Goal: Task Accomplishment & Management: Manage account settings

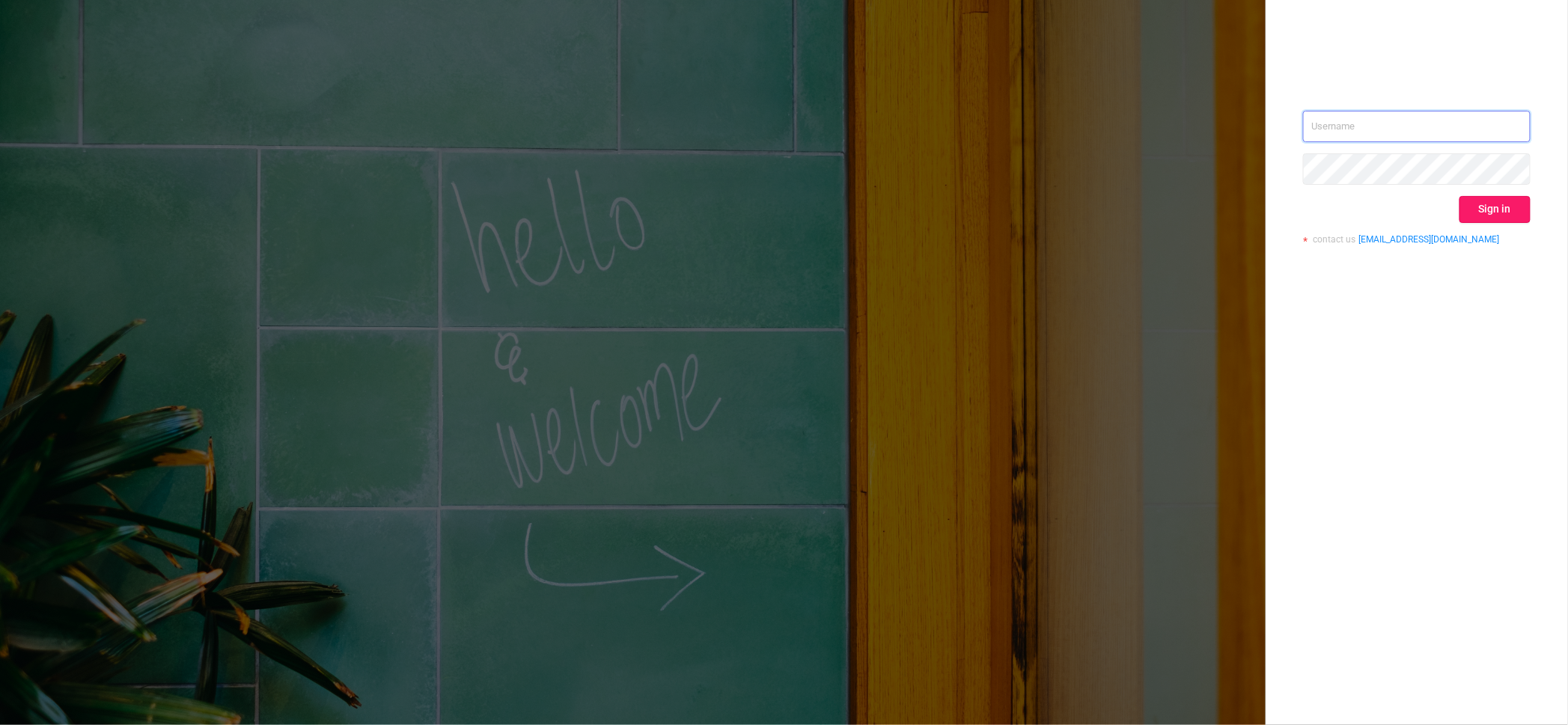
type input "igor@protected.media"
click at [1484, 213] on button "Sign in" at bounding box center [1494, 210] width 71 height 27
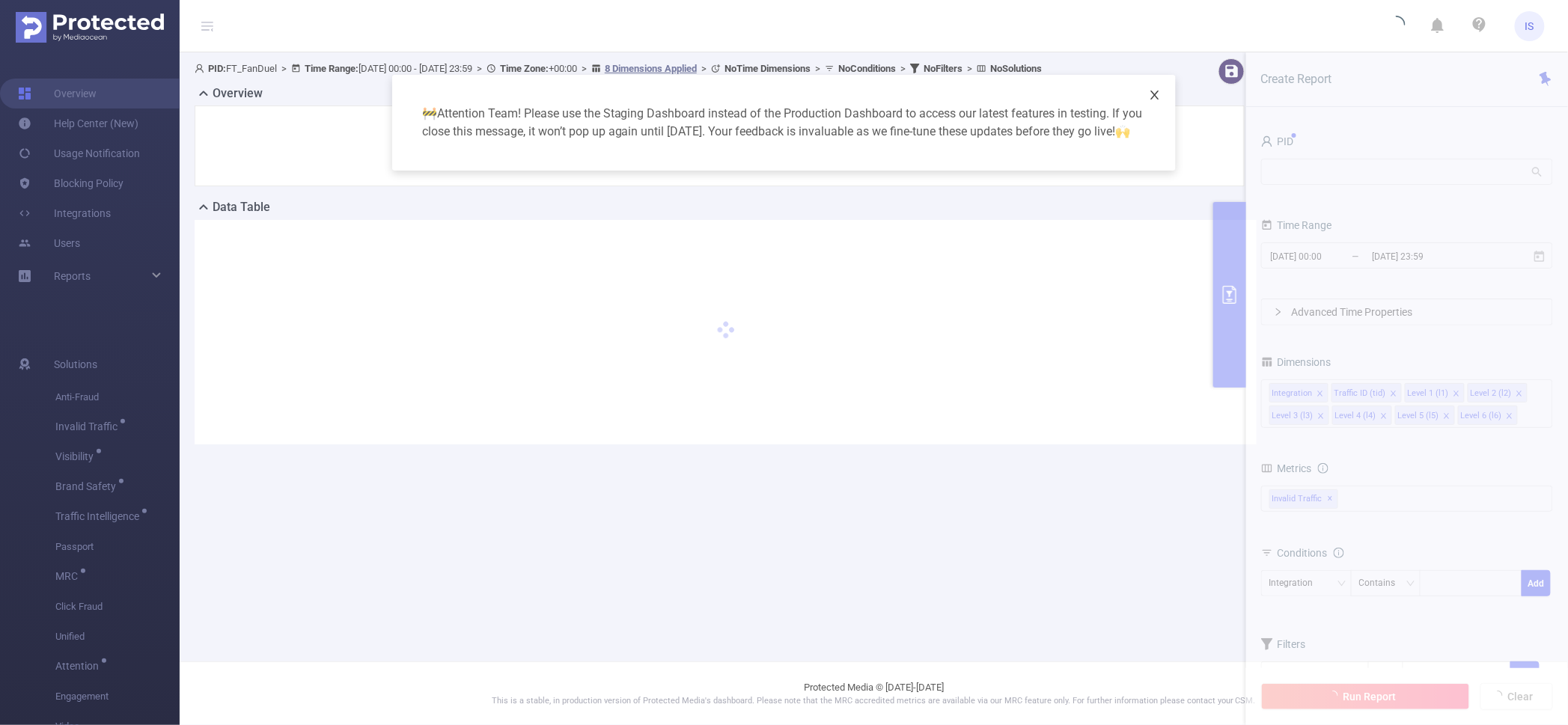
click at [1153, 92] on icon "icon: close" at bounding box center [1155, 94] width 8 height 9
